Goal: Transaction & Acquisition: Book appointment/travel/reservation

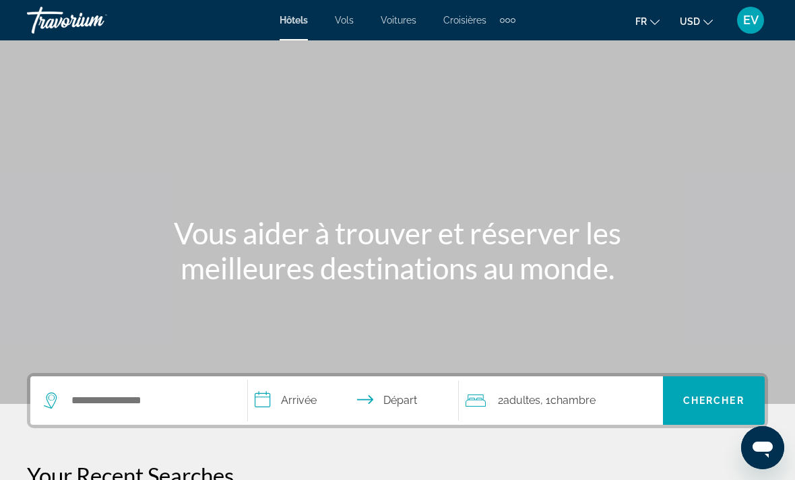
click at [161, 387] on div "Search widget" at bounding box center [139, 400] width 190 height 48
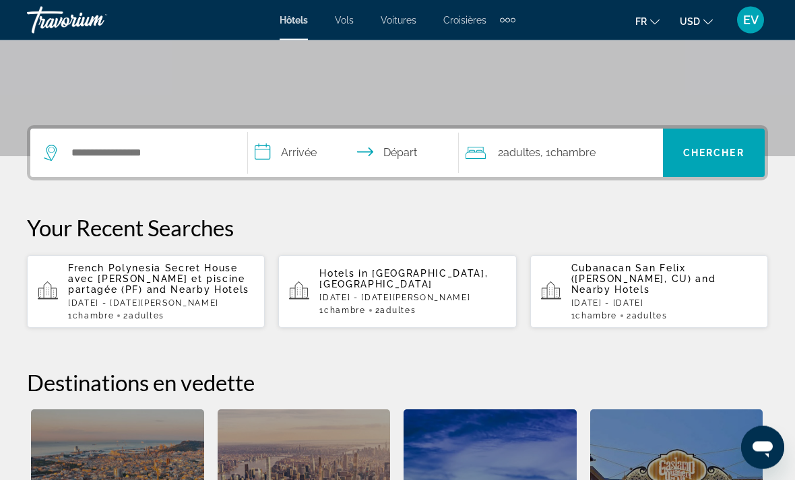
scroll to position [248, 0]
click at [193, 147] on input "Search widget" at bounding box center [148, 153] width 157 height 20
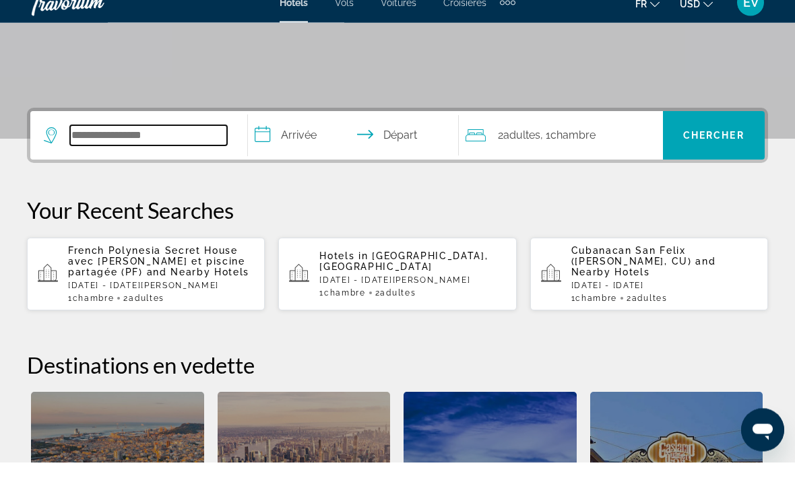
type input "*"
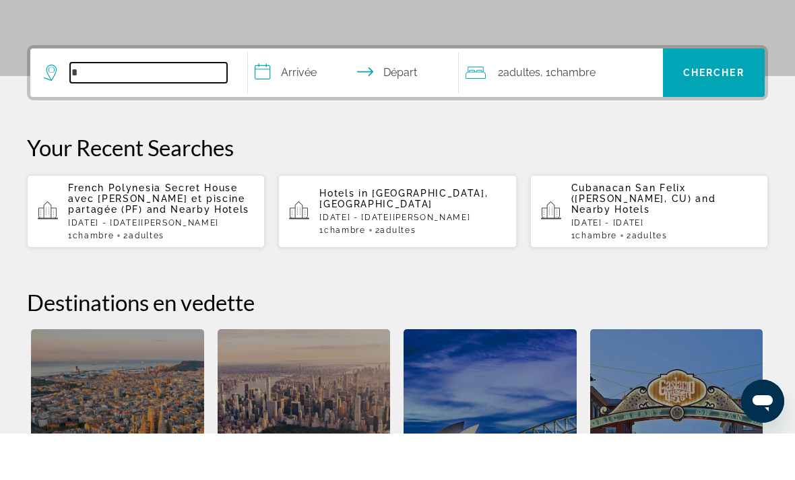
scroll to position [283, 0]
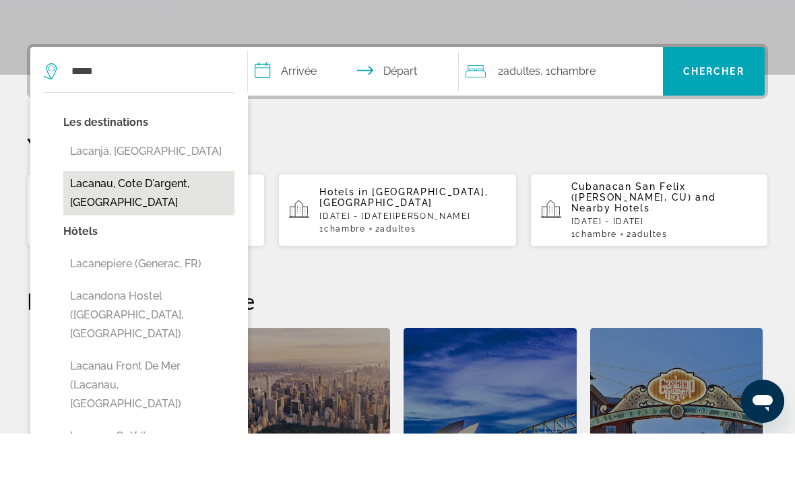
click at [163, 218] on button "Lacanau, Cote D'argent, France" at bounding box center [148, 240] width 171 height 44
type input "**********"
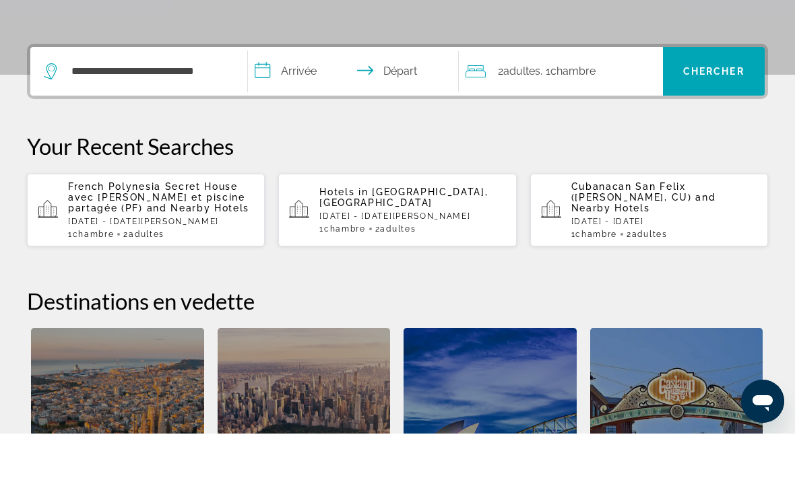
click at [318, 94] on input "**********" at bounding box center [356, 120] width 216 height 53
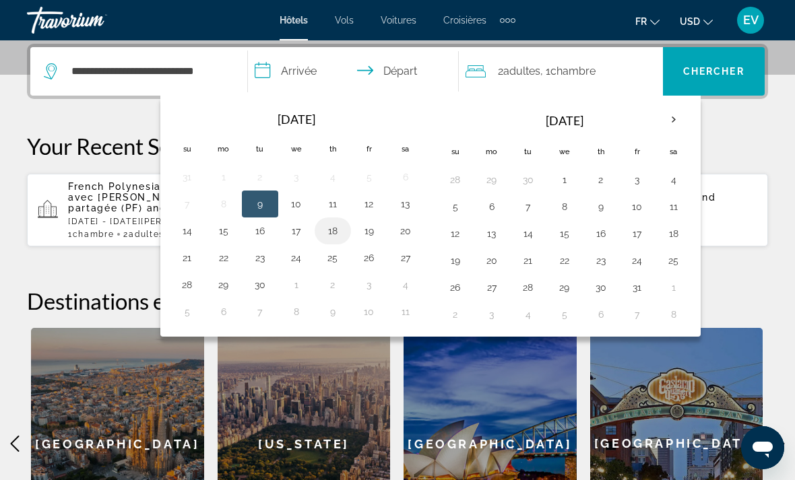
click at [339, 236] on button "18" at bounding box center [333, 231] width 22 height 19
click at [377, 230] on button "19" at bounding box center [369, 231] width 22 height 19
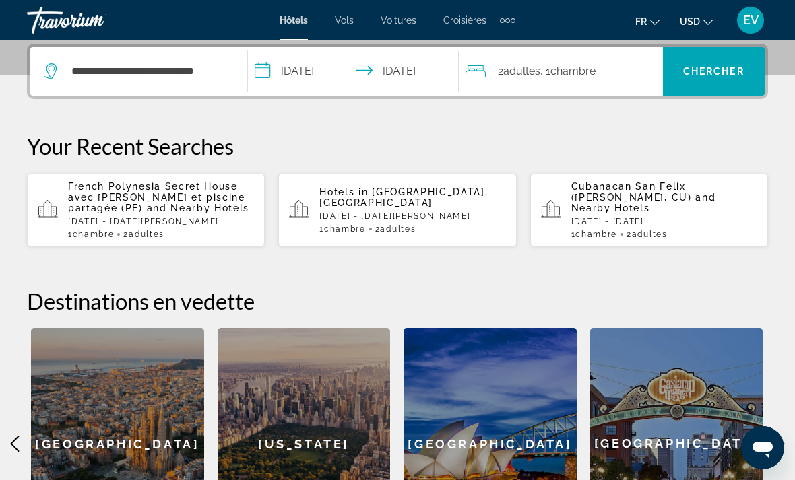
click at [349, 74] on input "**********" at bounding box center [356, 73] width 216 height 53
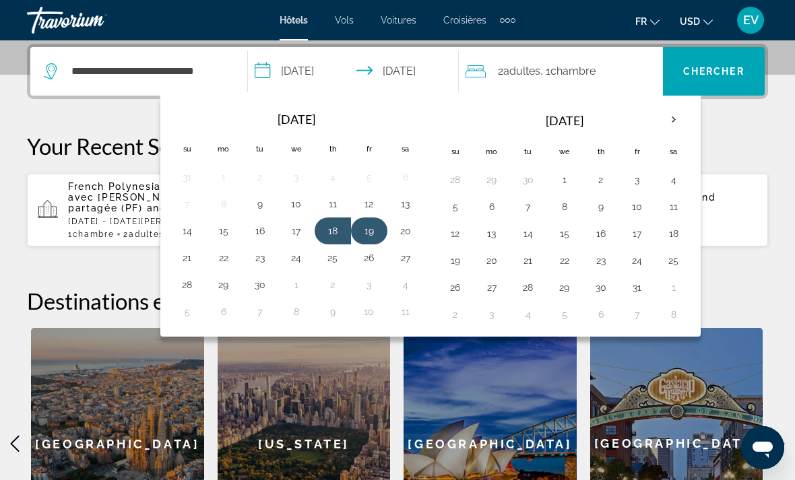
click at [369, 226] on button "19" at bounding box center [369, 231] width 22 height 19
click at [197, 262] on button "21" at bounding box center [187, 258] width 22 height 19
type input "**********"
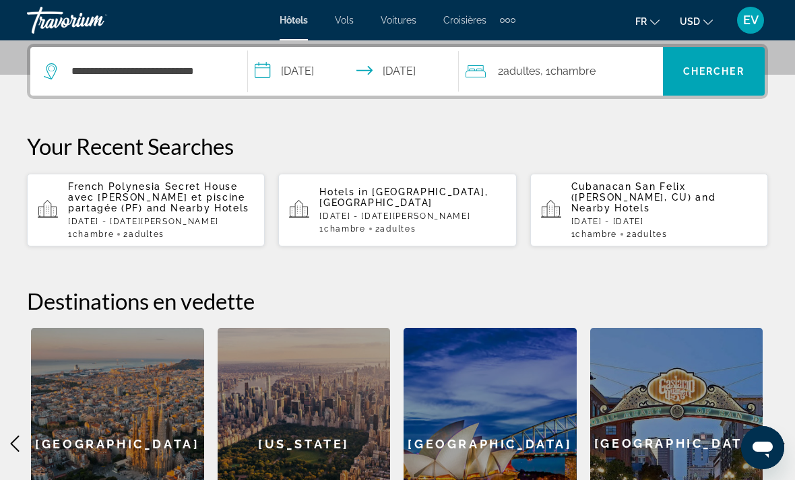
click at [566, 79] on span ", 1 Chambre pièces" at bounding box center [567, 71] width 55 height 19
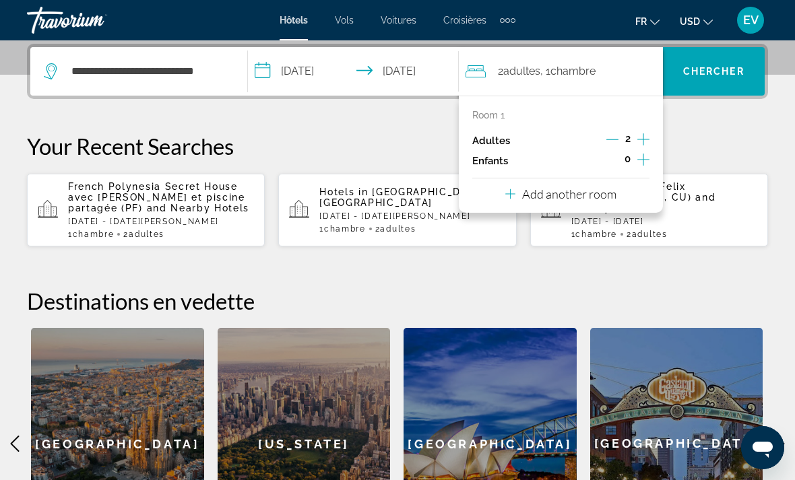
click at [645, 139] on icon "Increment adults" at bounding box center [643, 139] width 12 height 12
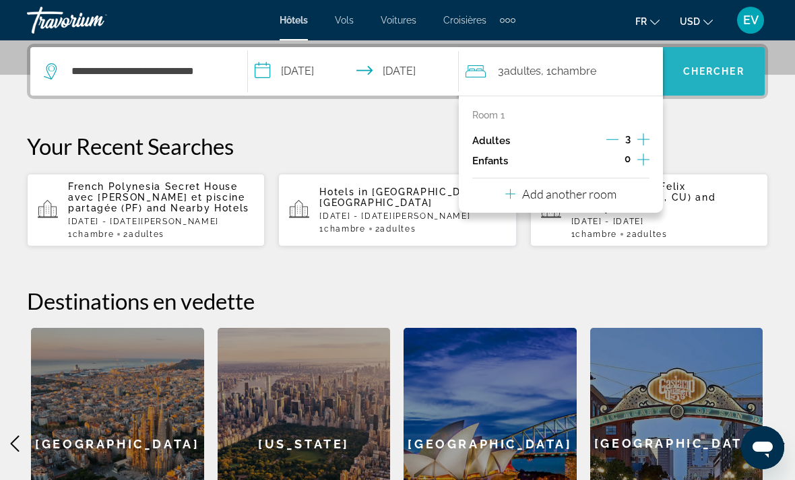
click at [688, 77] on span "Chercher" at bounding box center [713, 71] width 61 height 11
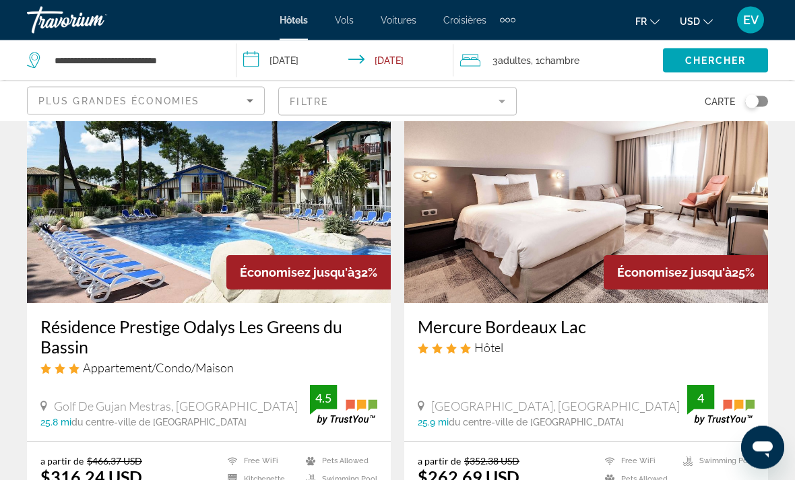
scroll to position [81, 0]
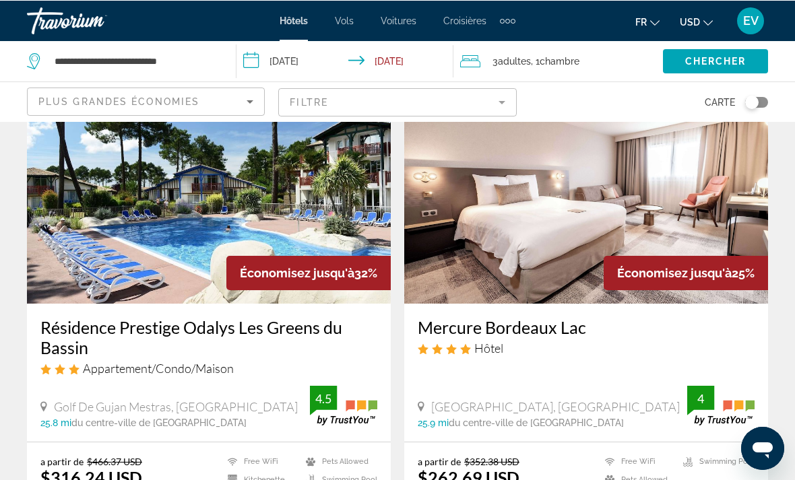
click at [568, 64] on span "Chambre" at bounding box center [559, 60] width 40 height 11
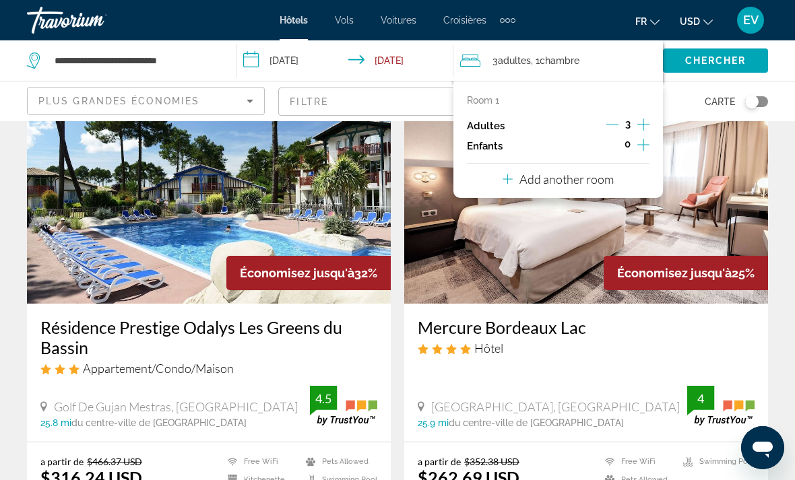
click at [732, 148] on img "Main content" at bounding box center [586, 196] width 364 height 216
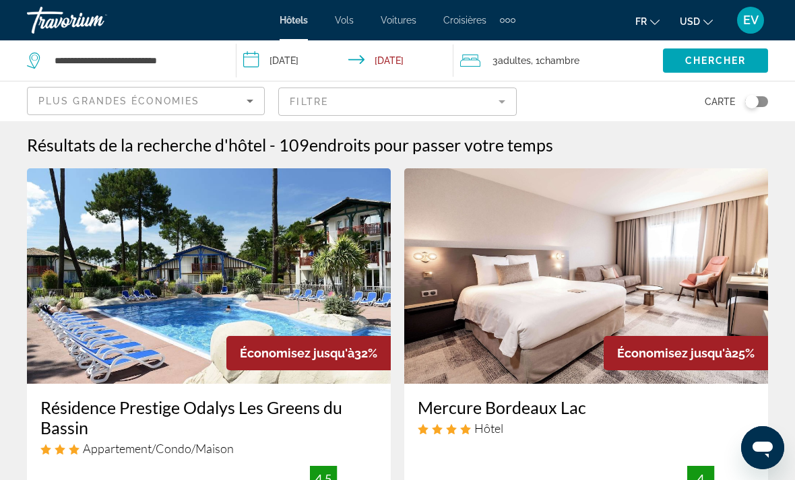
click at [680, 24] on span "USD" at bounding box center [690, 21] width 20 height 11
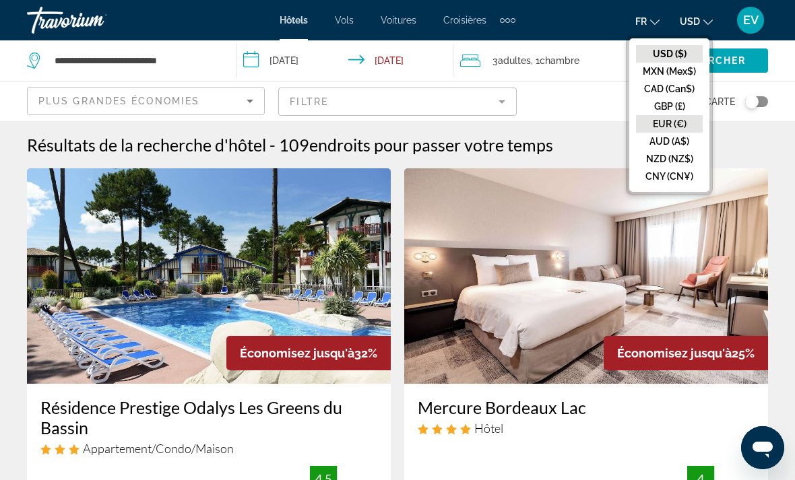
click at [674, 124] on button "EUR (€)" at bounding box center [669, 124] width 67 height 18
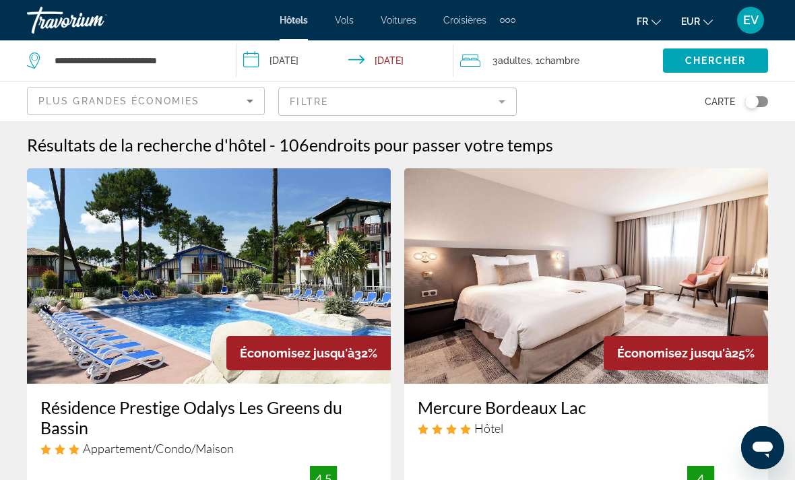
click at [696, 26] on button "EUR USD ($) MXN (Mex$) CAD (Can$) GBP (£) EUR (€) AUD (A$) NZD (NZ$) CNY (CN¥)" at bounding box center [697, 21] width 32 height 20
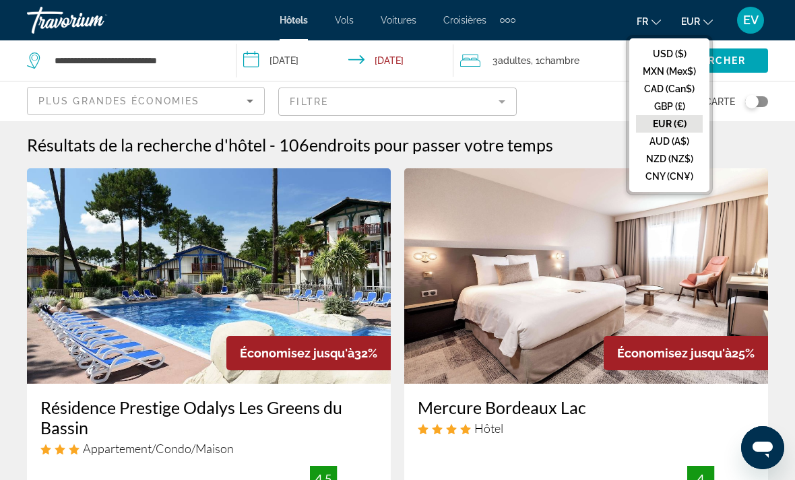
click at [665, 125] on button "EUR (€)" at bounding box center [669, 124] width 67 height 18
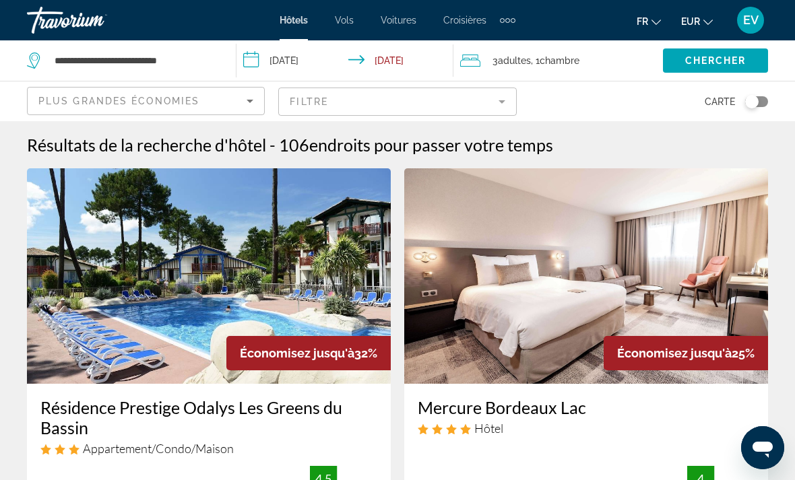
click at [691, 18] on span "EUR" at bounding box center [690, 21] width 19 height 11
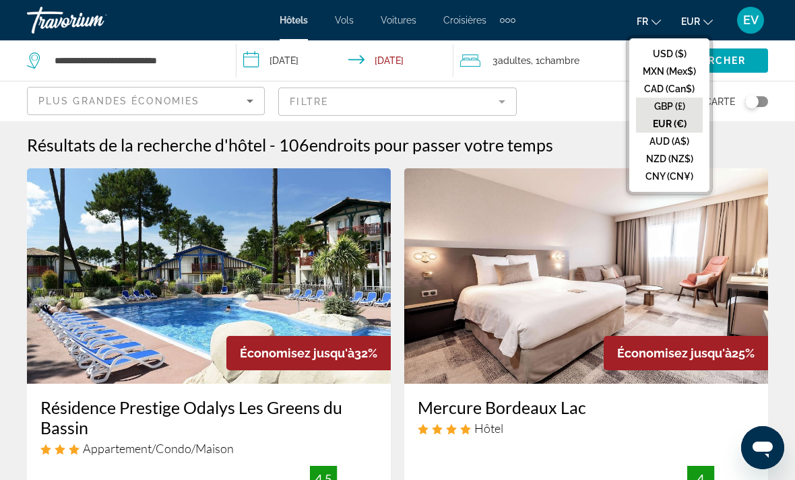
click at [677, 104] on button "GBP (£)" at bounding box center [669, 107] width 67 height 18
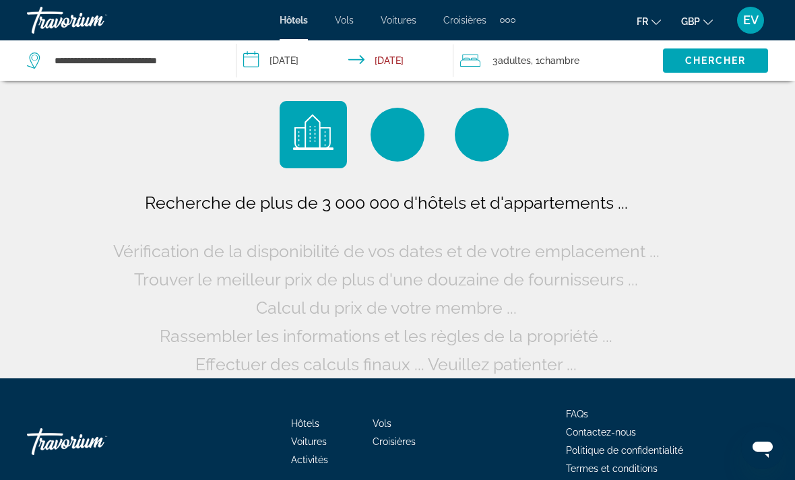
click at [687, 23] on span "GBP" at bounding box center [690, 21] width 19 height 11
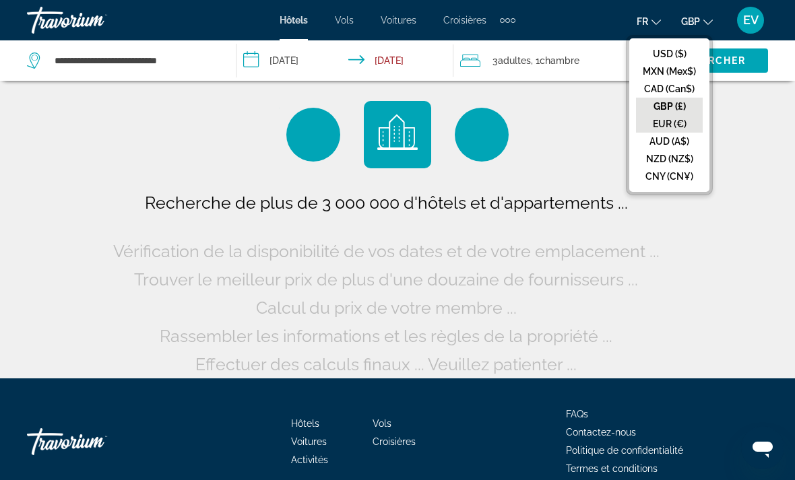
click at [677, 121] on button "EUR (€)" at bounding box center [669, 124] width 67 height 18
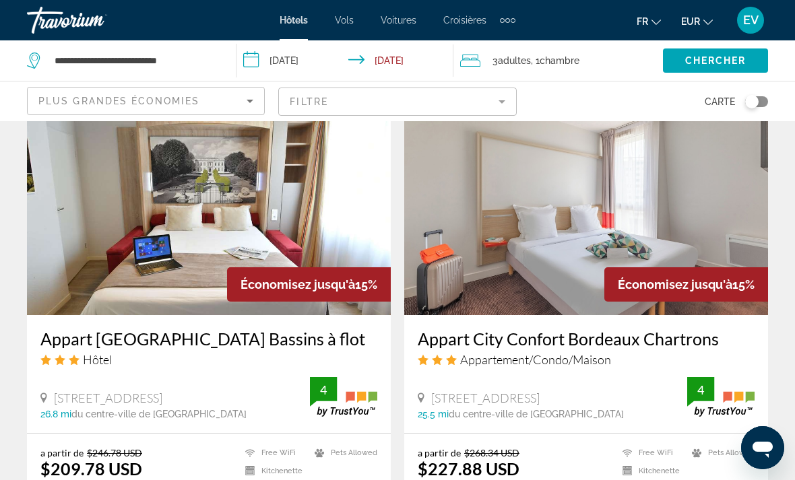
scroll to position [1538, 0]
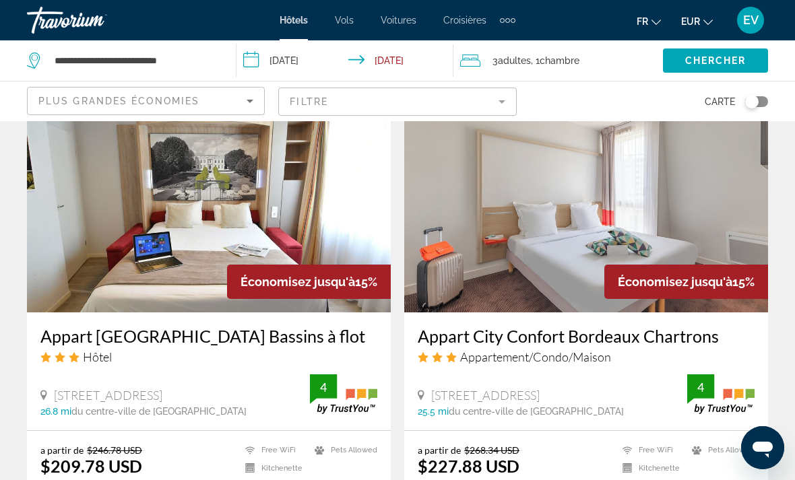
click at [177, 107] on div "Plus grandes économies" at bounding box center [142, 101] width 208 height 16
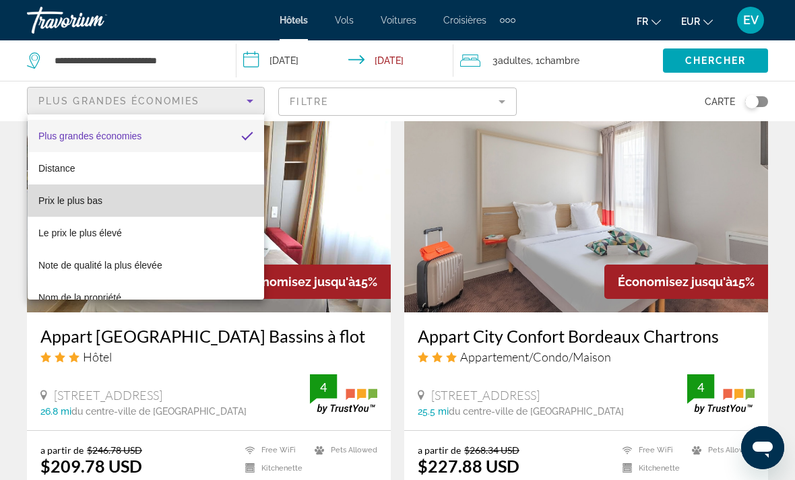
click at [174, 201] on mat-option "Prix le plus bas" at bounding box center [146, 201] width 236 height 32
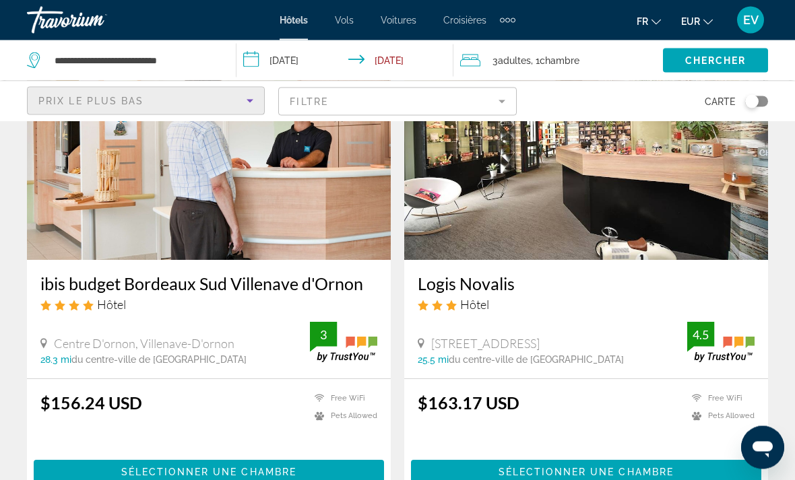
scroll to position [1106, 0]
